Goal: Task Accomplishment & Management: Complete application form

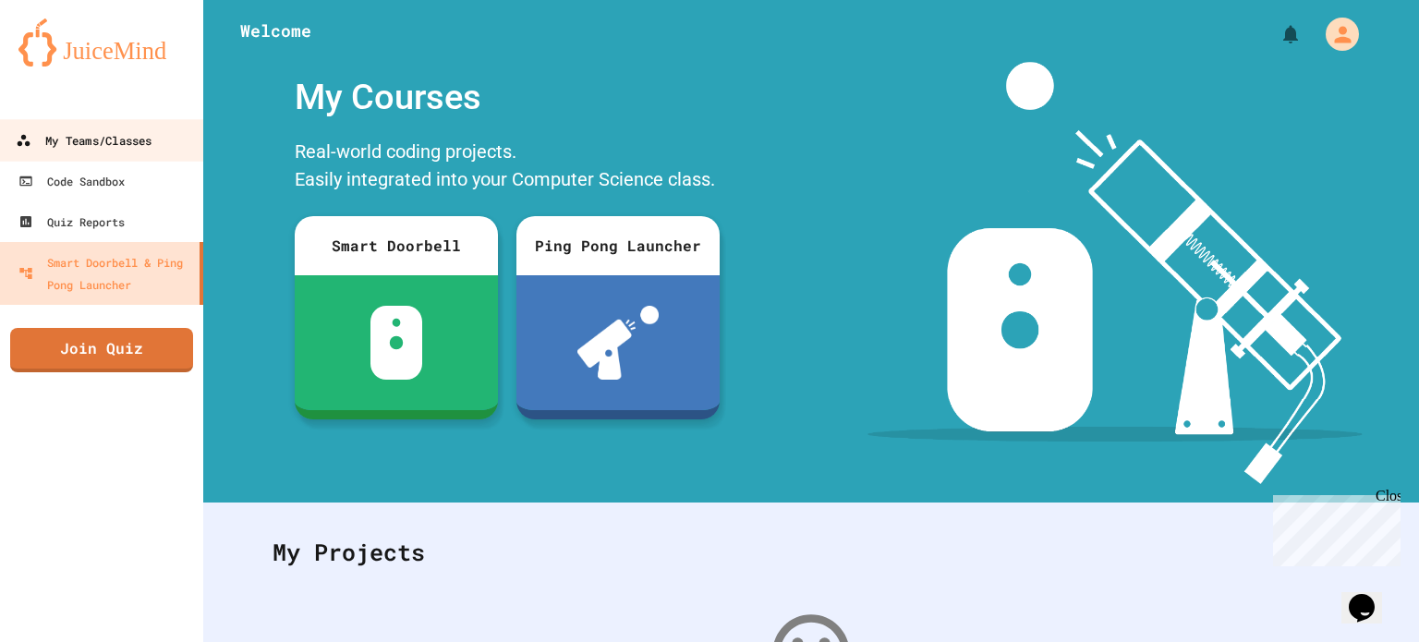
click at [126, 148] on div "My Teams/Classes" at bounding box center [84, 140] width 136 height 23
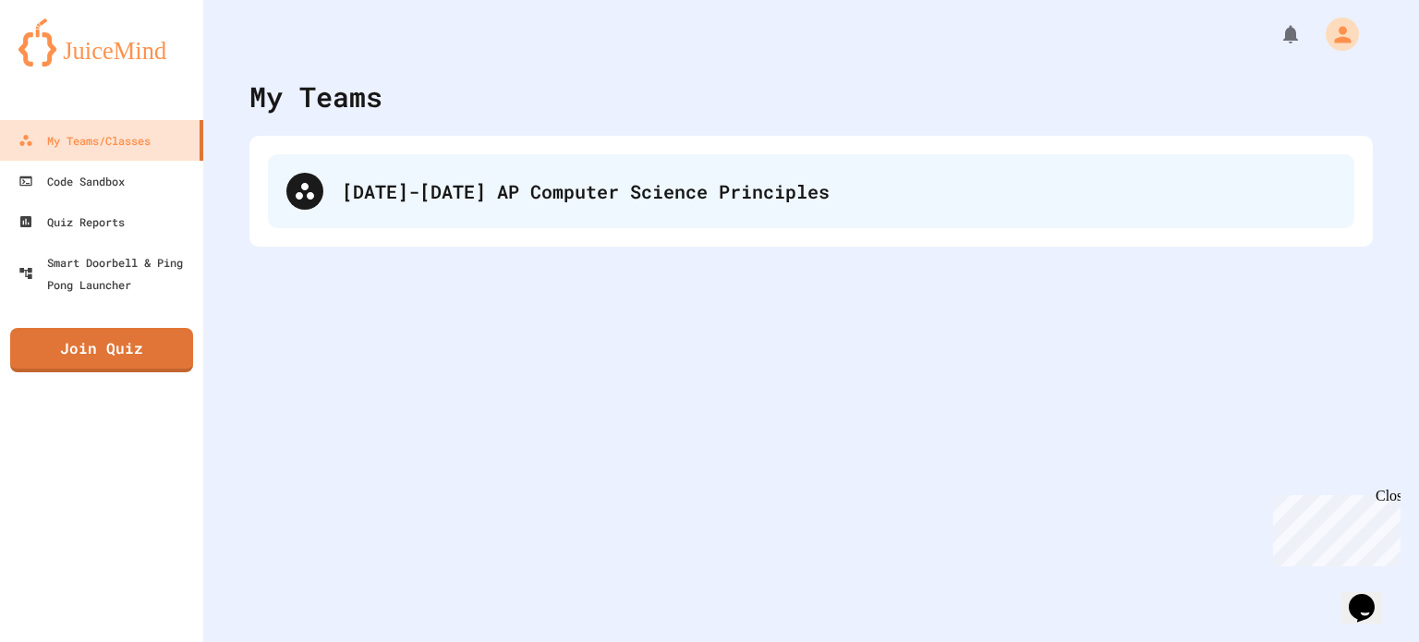
click at [447, 195] on div "[DATE]-[DATE] AP Computer Science Principles" at bounding box center [839, 191] width 994 height 28
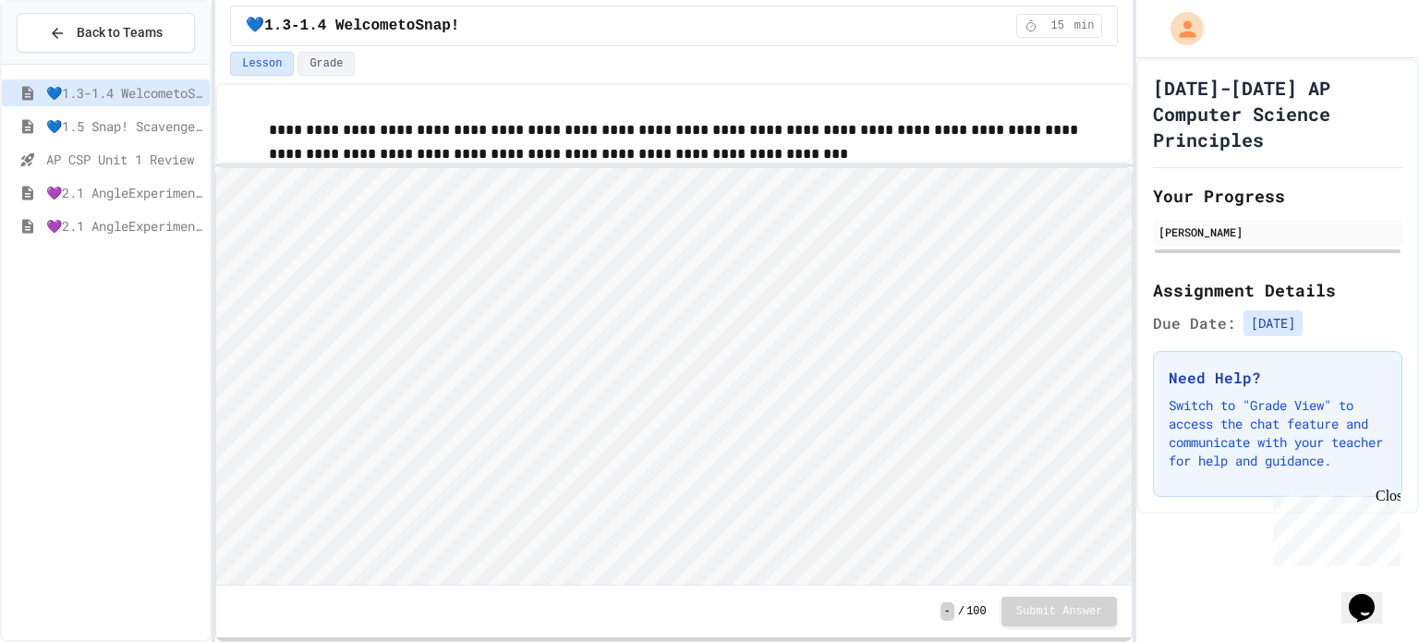
scroll to position [1, 0]
click at [145, 200] on div "💜2.1 AngleExperiments1" at bounding box center [106, 192] width 208 height 27
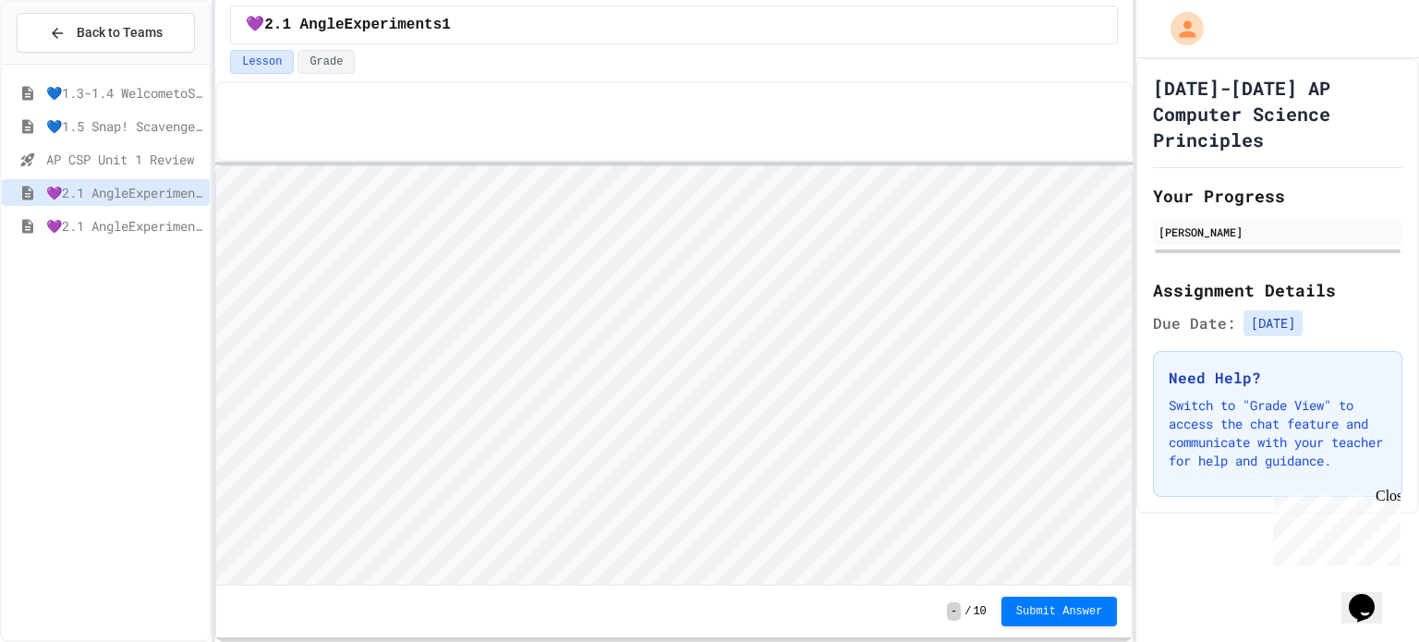
scroll to position [1, 0]
type textarea "***"
click at [1058, 609] on span "Submit Answer" at bounding box center [1059, 609] width 87 height 15
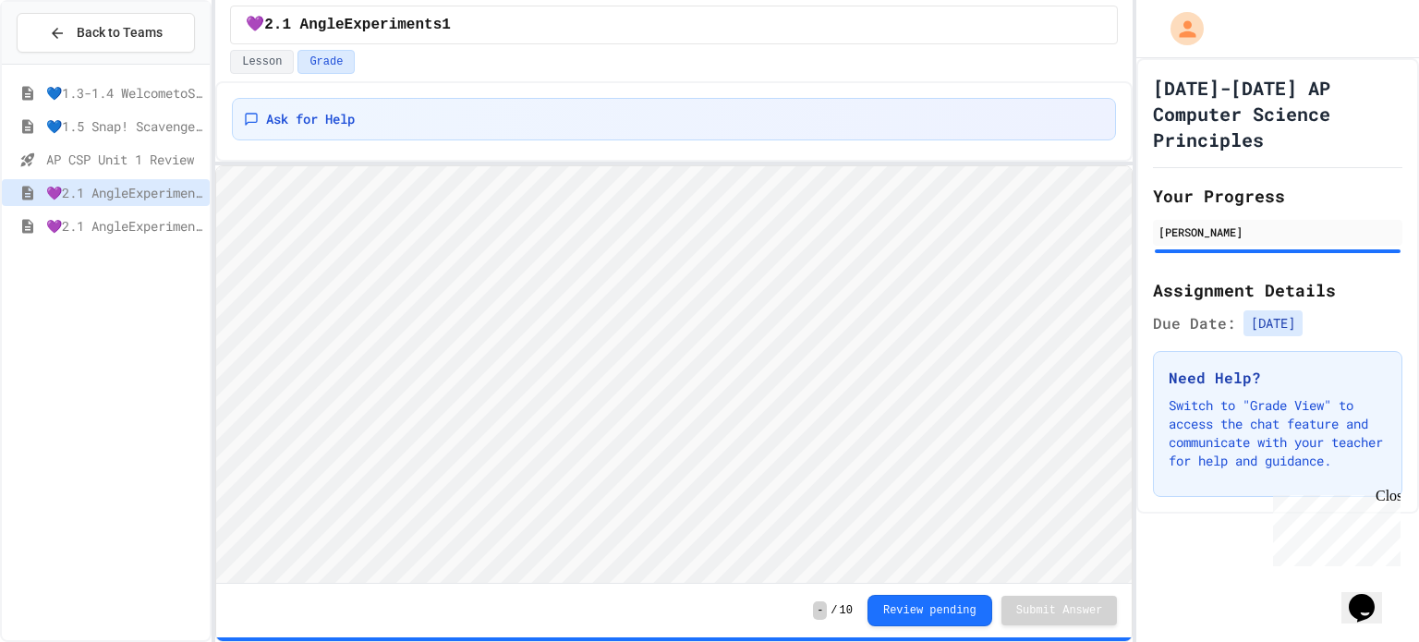
click at [116, 224] on span "💜2.1 AngleExperiments2" at bounding box center [124, 225] width 156 height 19
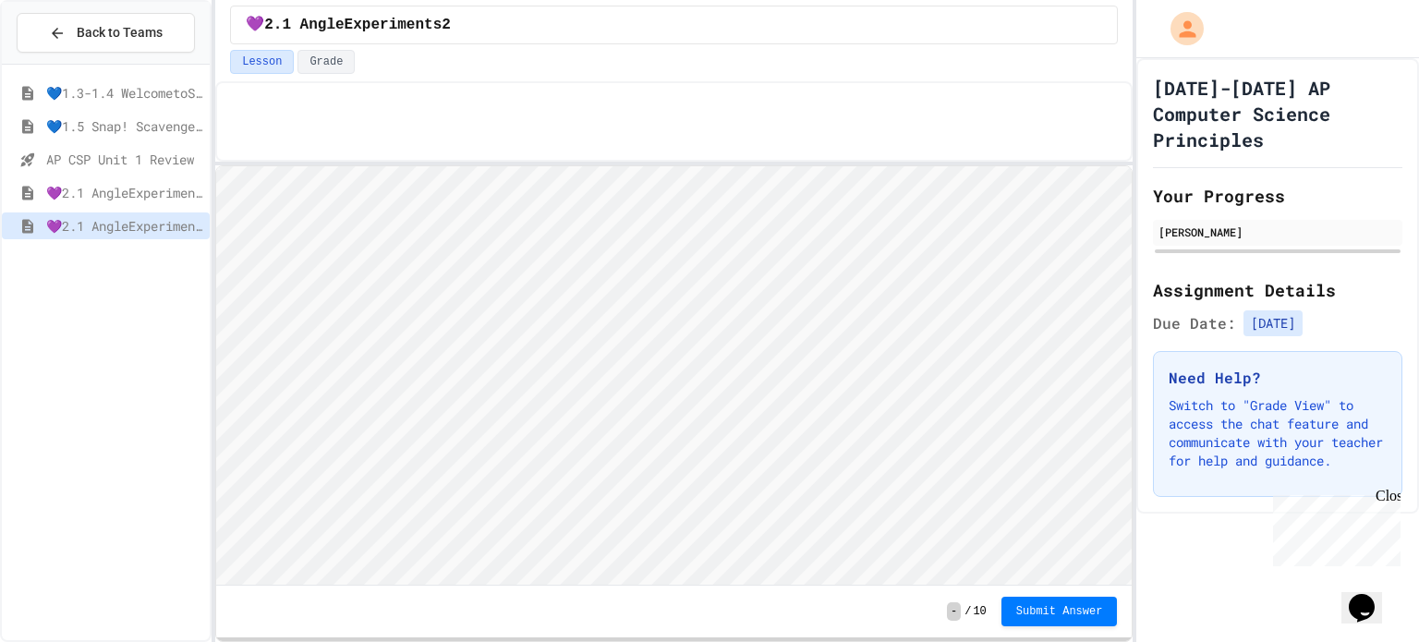
scroll to position [1, 0]
type textarea "*"
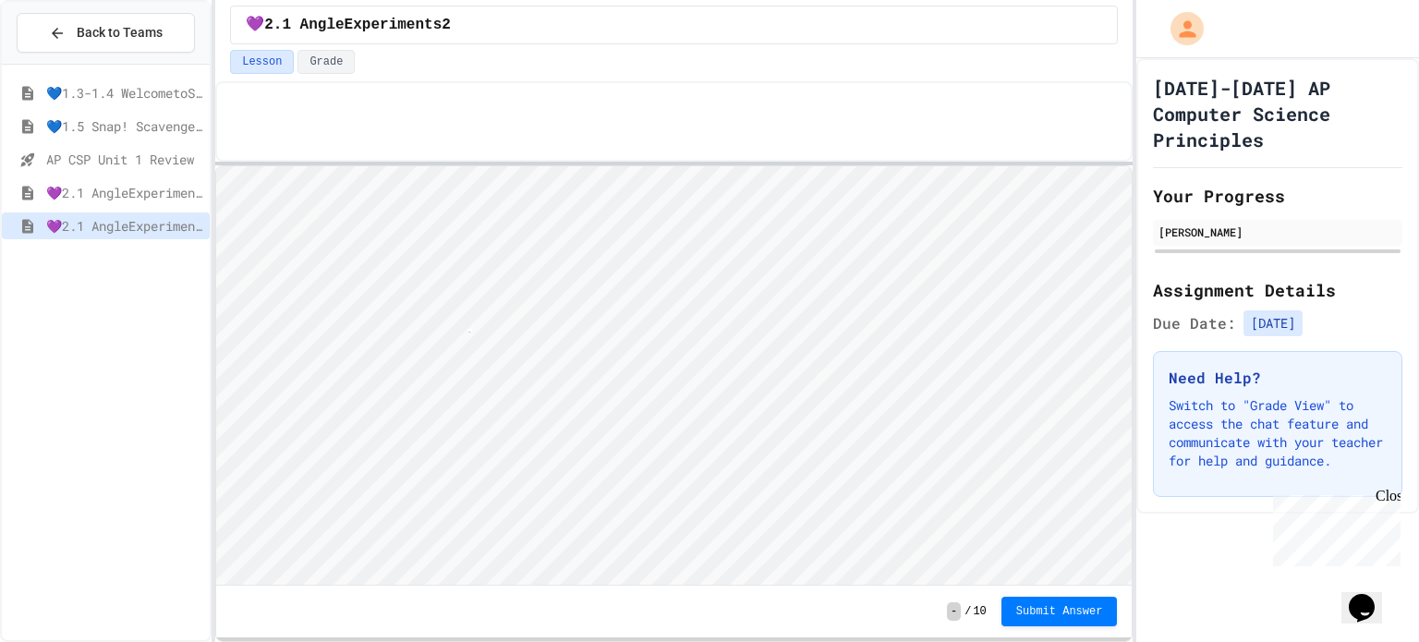
type textarea "*"
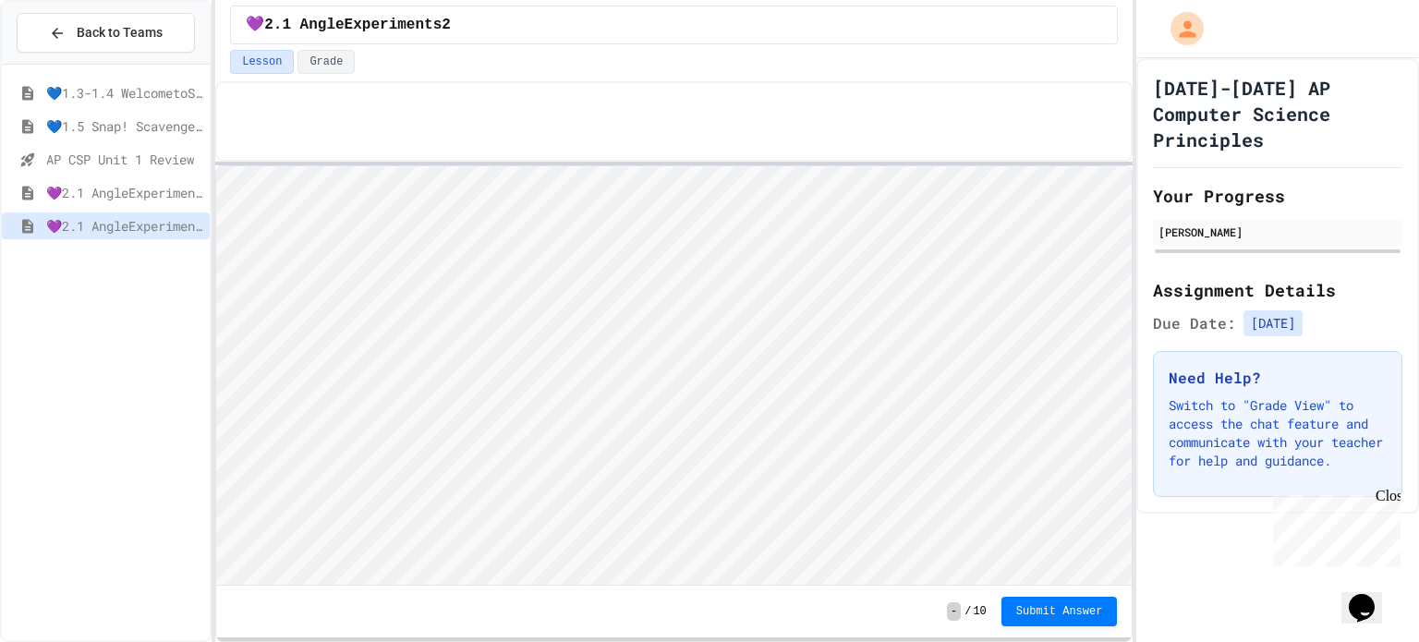
scroll to position [1, 0]
type textarea "*"
